Goal: Information Seeking & Learning: Learn about a topic

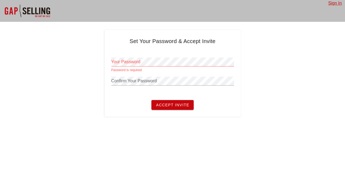
click at [210, 128] on div "Sign In Set Your Password & Accept Invite Your Password Password is required Co…" at bounding box center [172, 86] width 345 height 172
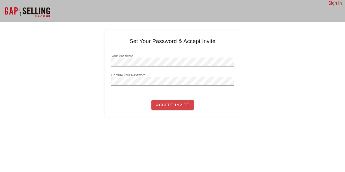
click at [173, 105] on span "Accept Invite" at bounding box center [173, 105] width 34 height 4
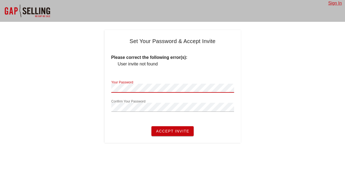
click at [103, 91] on div "Set Your Password & Accept Invite Please correct the following error(s): User i…" at bounding box center [172, 86] width 345 height 113
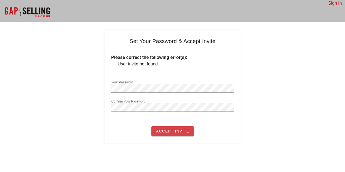
click at [176, 135] on button "Accept Invite" at bounding box center [173, 131] width 42 height 10
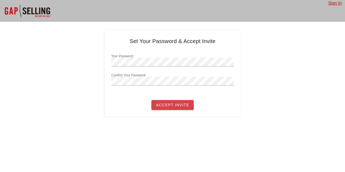
click at [176, 105] on span "Accept Invite" at bounding box center [173, 105] width 34 height 4
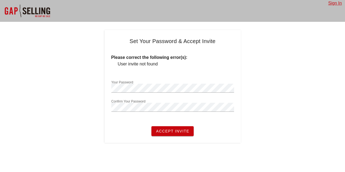
click at [176, 95] on div at bounding box center [172, 97] width 123 height 4
click at [333, 0] on div "Sign In" at bounding box center [336, 3] width 17 height 7
click at [329, 2] on link "Sign In" at bounding box center [335, 3] width 14 height 5
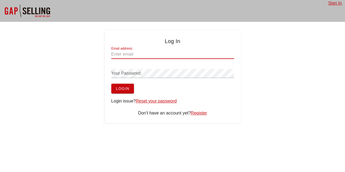
click at [184, 58] on input "Email address:" at bounding box center [172, 54] width 123 height 9
type input "[PERSON_NAME][EMAIL_ADDRESS][PERSON_NAME][DOMAIN_NAME]"
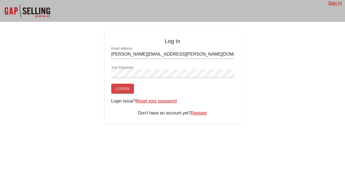
click at [124, 88] on span "Login" at bounding box center [123, 89] width 14 height 4
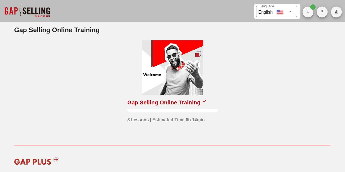
click at [176, 103] on div "Gap Selling Online Training" at bounding box center [163, 102] width 73 height 9
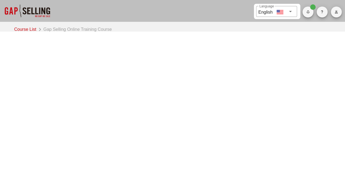
click at [176, 103] on div "​ Language English Course List Gap Selling Online Training Course © 2025 A Sale…" at bounding box center [172, 86] width 345 height 172
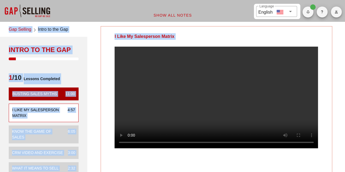
click at [201, 85] on video at bounding box center [217, 98] width 204 height 102
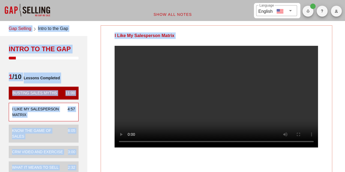
scroll to position [0, 0]
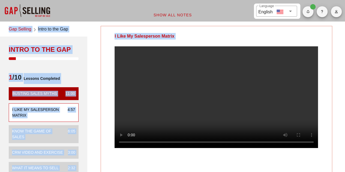
click at [92, 71] on div "I Like My Salesperson Matrix Your Notes Save Note Show All Notes" at bounding box center [217, 149] width 264 height 253
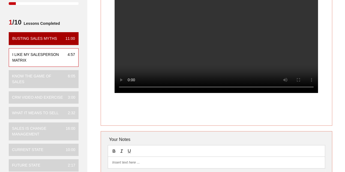
scroll to position [56, 0]
